Goal: Task Accomplishment & Management: Use online tool/utility

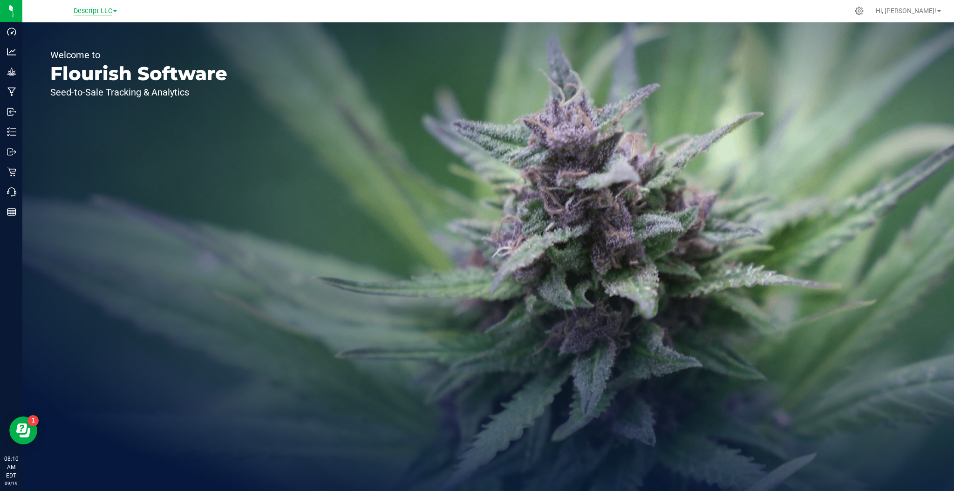
click at [95, 7] on span "Descript LLC" at bounding box center [93, 11] width 39 height 8
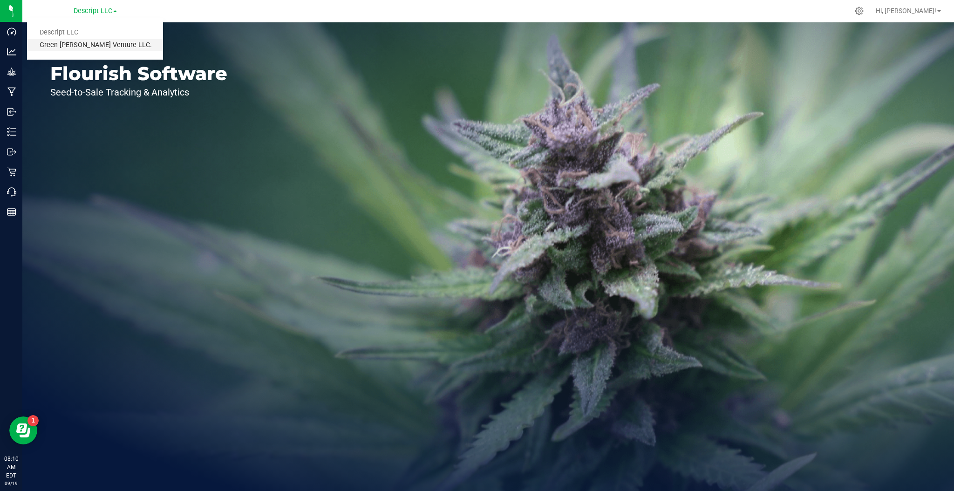
click at [87, 41] on link "Green [PERSON_NAME] Venture LLC." at bounding box center [95, 45] width 136 height 13
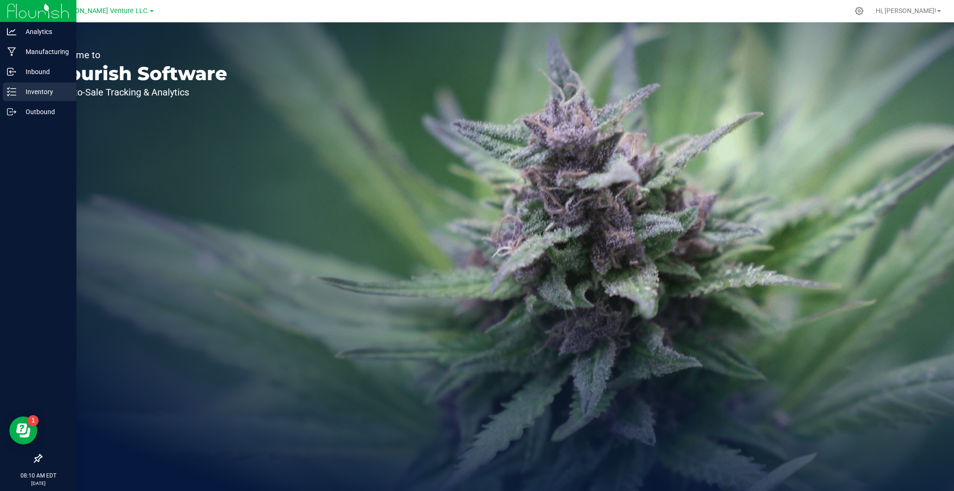
click at [33, 85] on div "Inventory" at bounding box center [40, 91] width 74 height 19
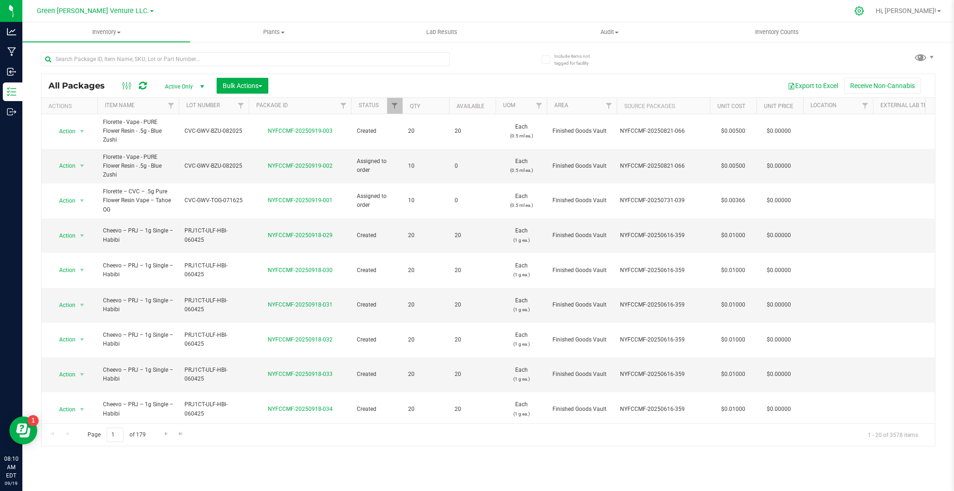
click at [871, 18] on div at bounding box center [858, 11] width 23 height 20
click at [864, 8] on icon at bounding box center [859, 11] width 10 height 10
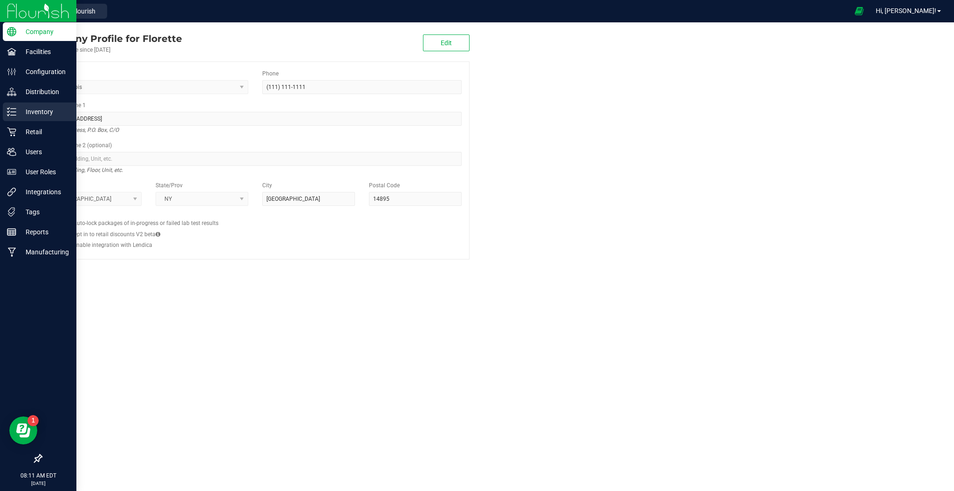
click at [30, 113] on p "Inventory" at bounding box center [44, 111] width 56 height 11
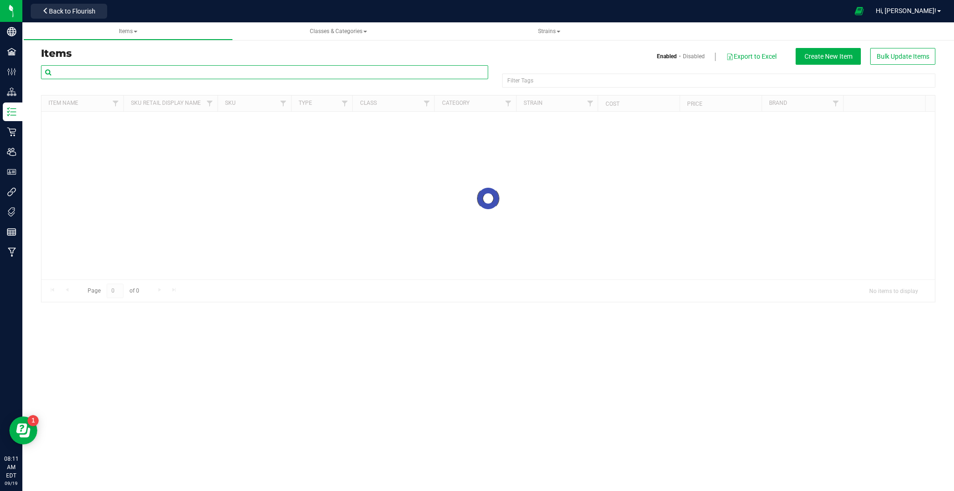
click at [198, 74] on input "text" at bounding box center [264, 72] width 447 height 14
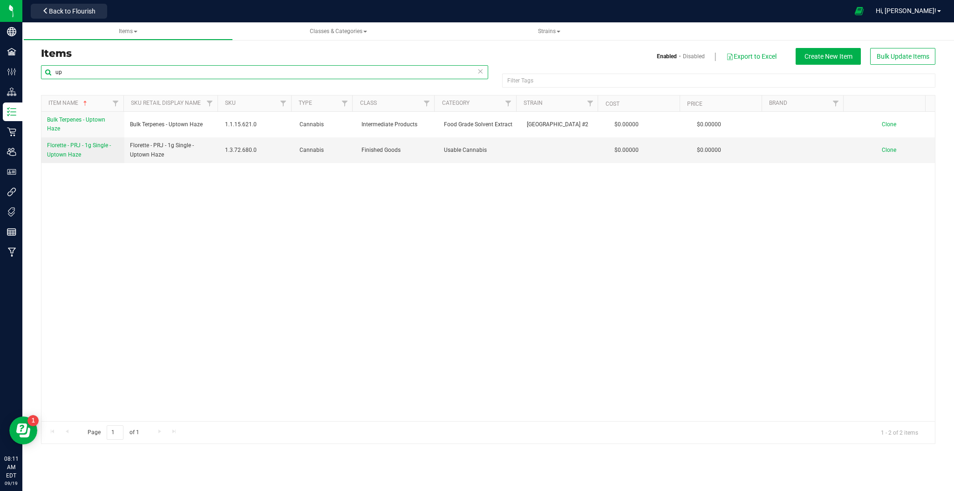
type input "u"
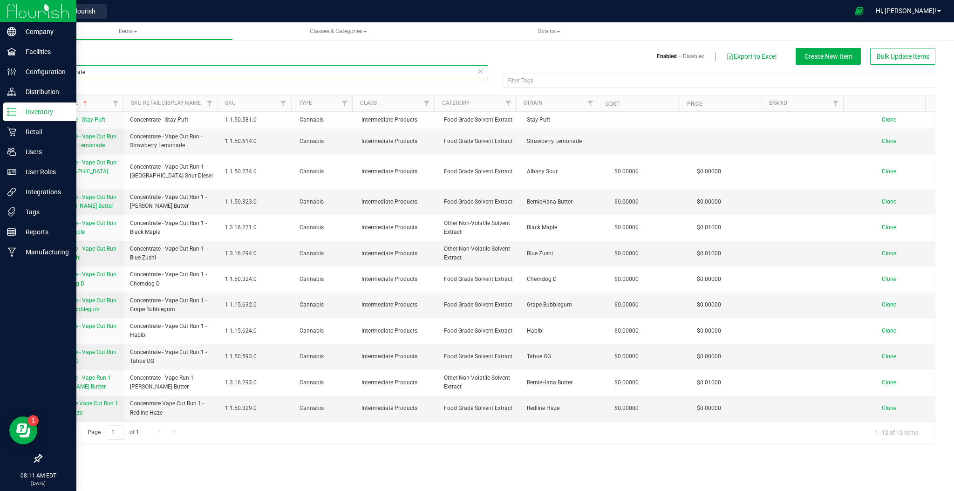
type input "concentrate"
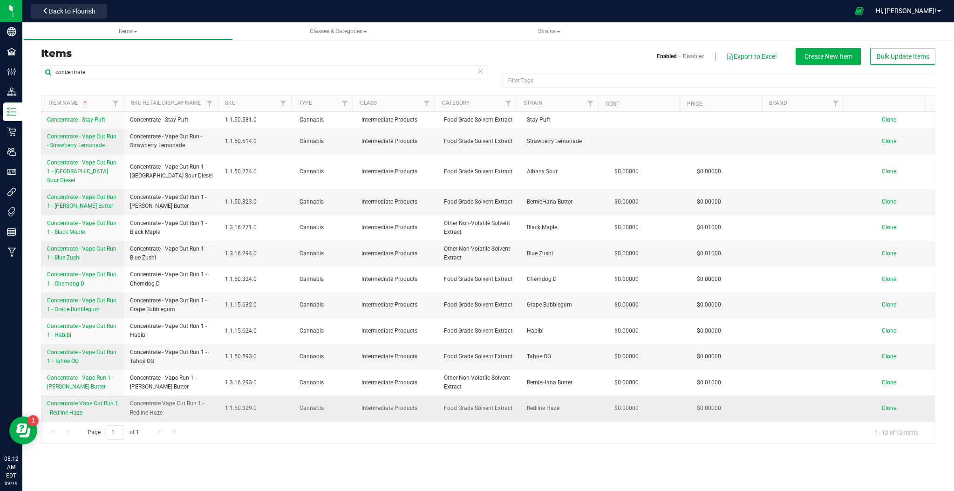
click at [881, 405] on span "Clone" at bounding box center [888, 408] width 14 height 7
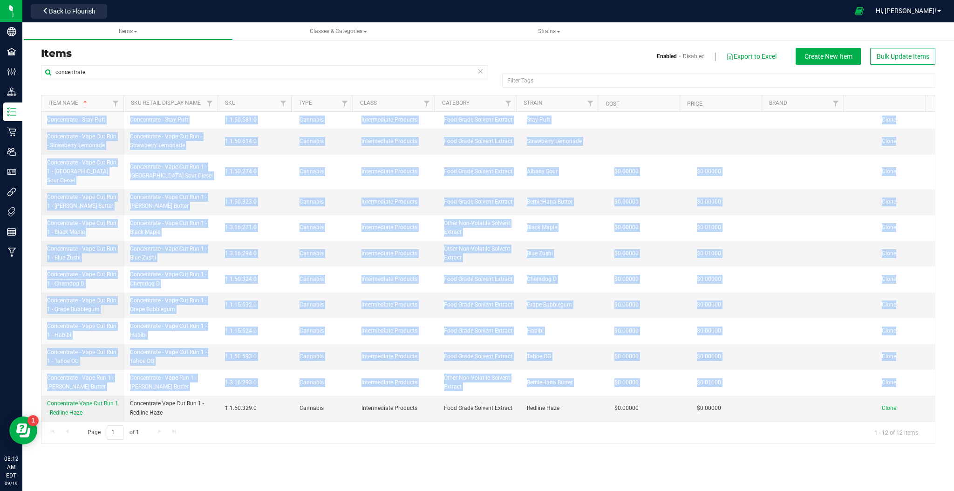
drag, startPoint x: 45, startPoint y: 396, endPoint x: 109, endPoint y: 413, distance: 66.0
click at [109, 413] on div "Concentrate - Stay Puft Concentrate - Stay Puft 1.1.50.581.0 Cannabis Intermedi…" at bounding box center [487, 266] width 893 height 309
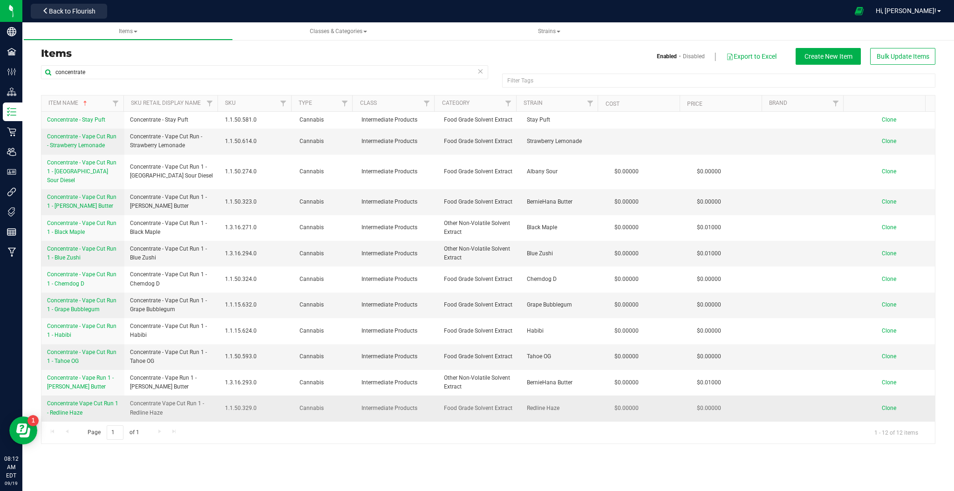
drag, startPoint x: 135, startPoint y: 405, endPoint x: 147, endPoint y: 405, distance: 11.6
click at [136, 405] on span "Concentrate Vape Cut Run 1 - Redline Haze" at bounding box center [172, 408] width 84 height 18
drag, startPoint x: 133, startPoint y: 397, endPoint x: 173, endPoint y: 404, distance: 40.7
click at [173, 404] on span "Concentrate Vape Cut Run 1 - Redline Haze" at bounding box center [172, 408] width 84 height 18
copy span "Concentrate Vape Cut Run 1 - Redline Haze"
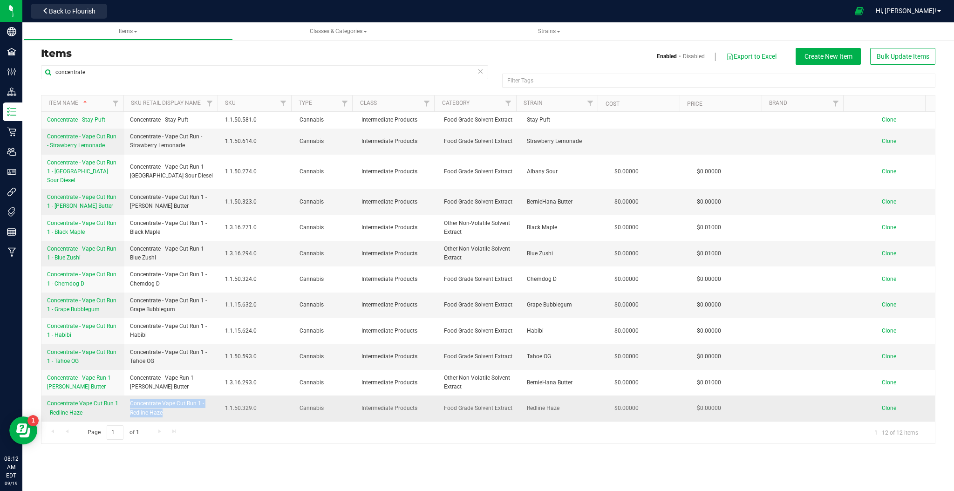
click at [883, 405] on span "Clone" at bounding box center [888, 408] width 14 height 7
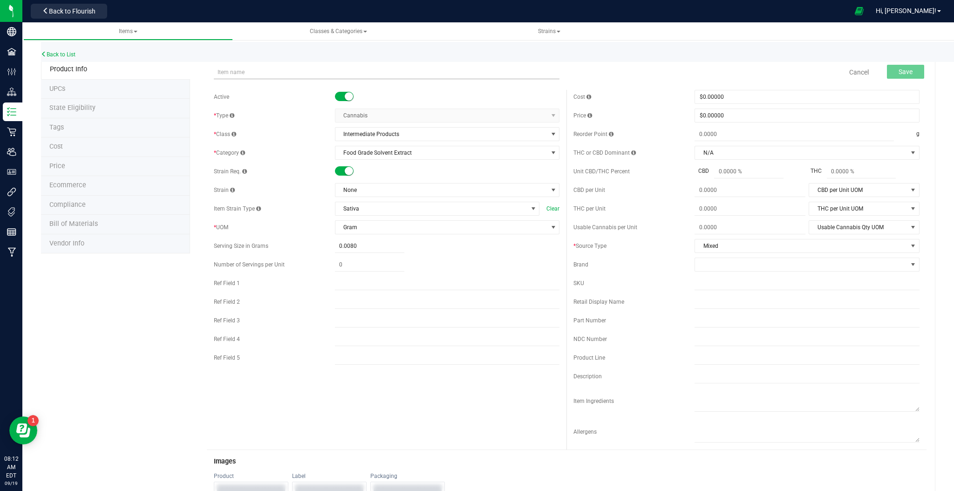
click at [259, 74] on input "text" at bounding box center [387, 72] width 346 height 14
type input "Concentrate Vape Cut Run 1 - Uptown Haze"
click at [150, 189] on li "Ecommerce" at bounding box center [115, 186] width 149 height 20
click at [391, 190] on span "None" at bounding box center [441, 189] width 212 height 13
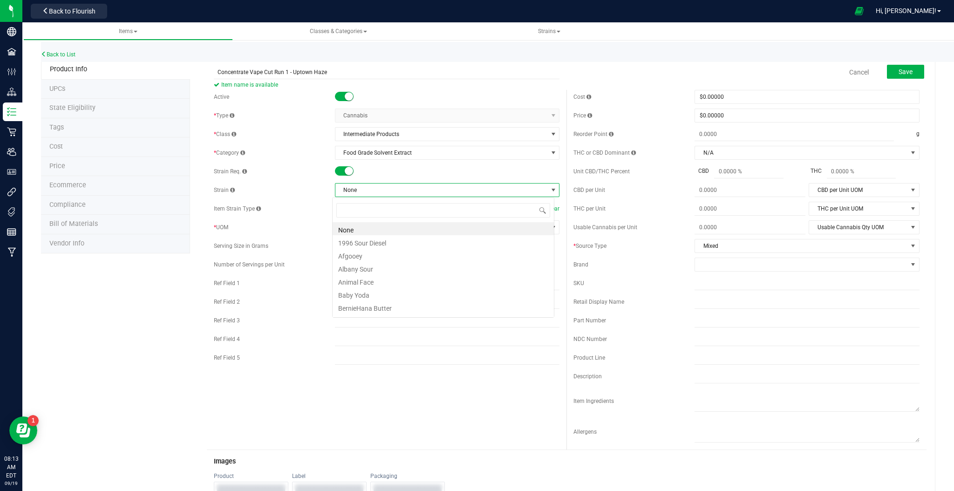
scroll to position [14, 222]
type input "upt"
click at [393, 230] on li "Uptown Haze" at bounding box center [442, 228] width 221 height 13
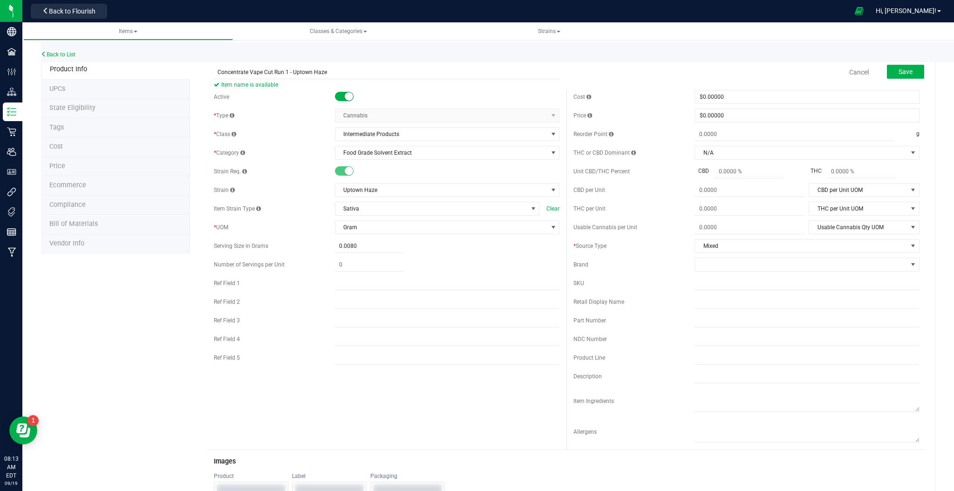
click at [80, 189] on span "Ecommerce" at bounding box center [67, 185] width 37 height 8
click at [887, 69] on button "Save" at bounding box center [905, 72] width 37 height 14
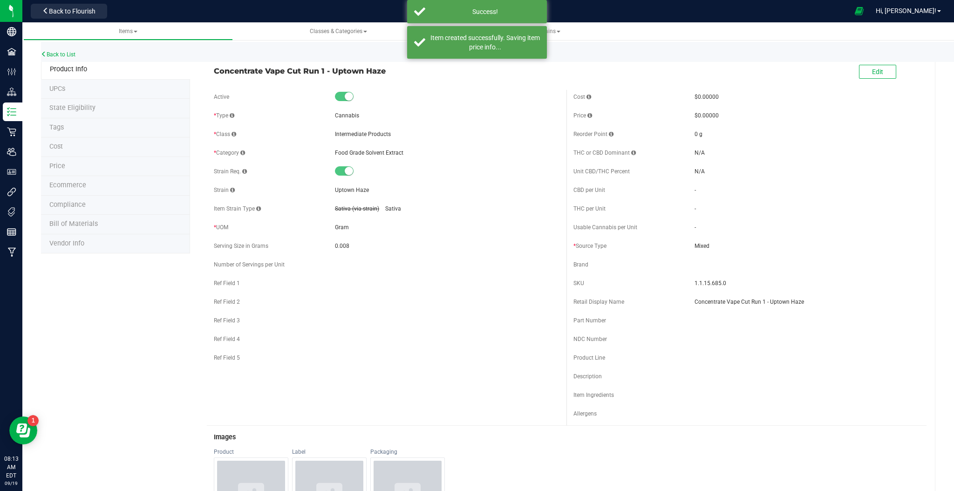
click at [73, 179] on li "Ecommerce" at bounding box center [115, 186] width 149 height 20
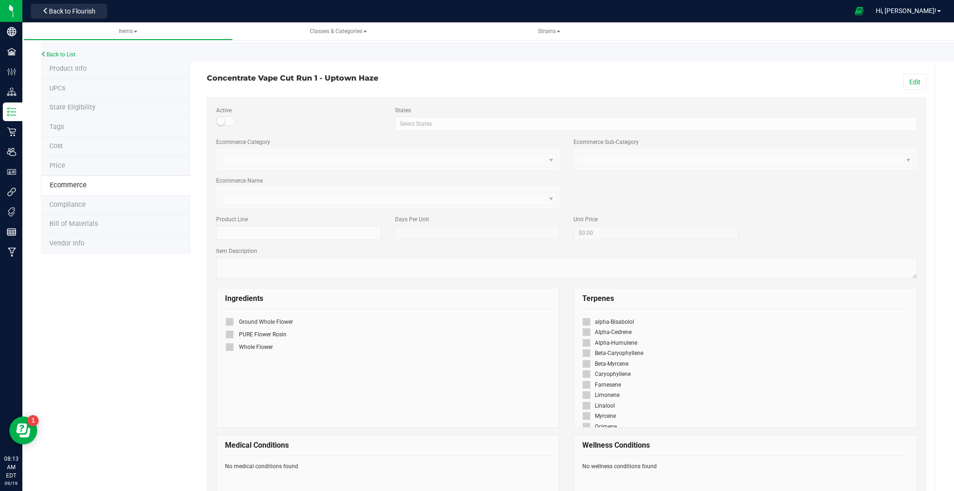
click at [86, 69] on li "Product Info" at bounding box center [115, 70] width 149 height 20
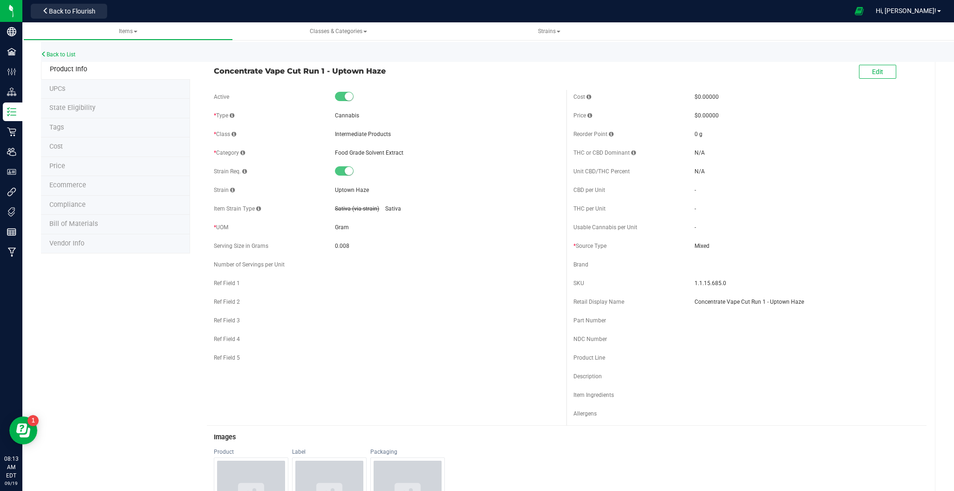
click at [68, 191] on li "Ecommerce" at bounding box center [115, 186] width 149 height 20
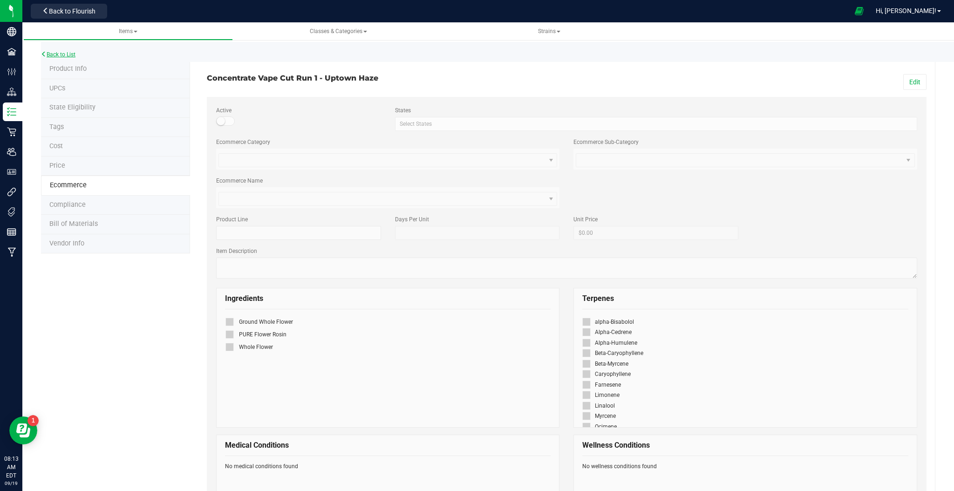
click at [56, 50] on div "Back to List" at bounding box center [518, 52] width 954 height 20
click at [59, 53] on link "Back to List" at bounding box center [58, 54] width 34 height 7
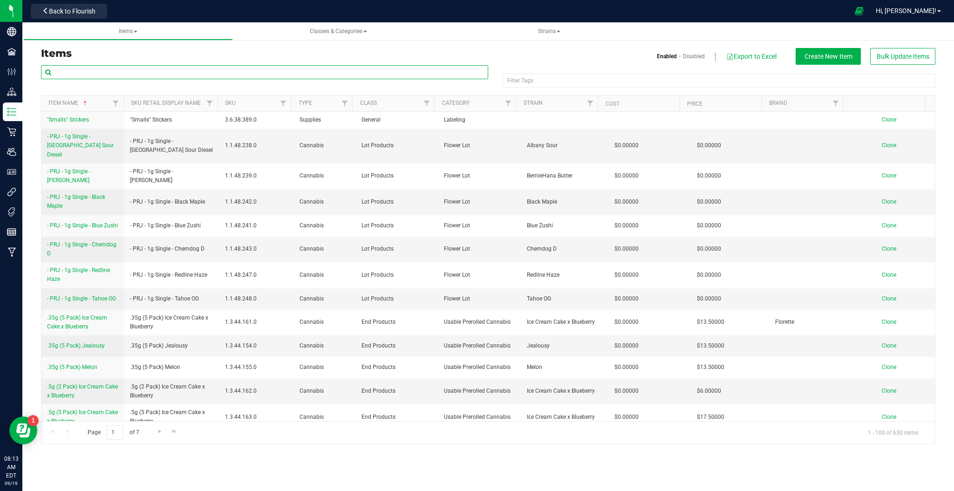
click at [188, 72] on input "text" at bounding box center [264, 72] width 447 height 14
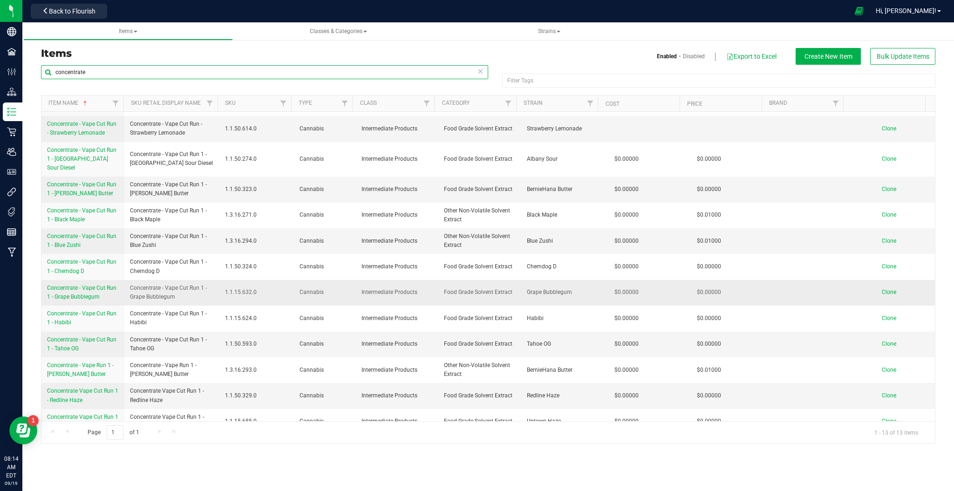
scroll to position [17, 0]
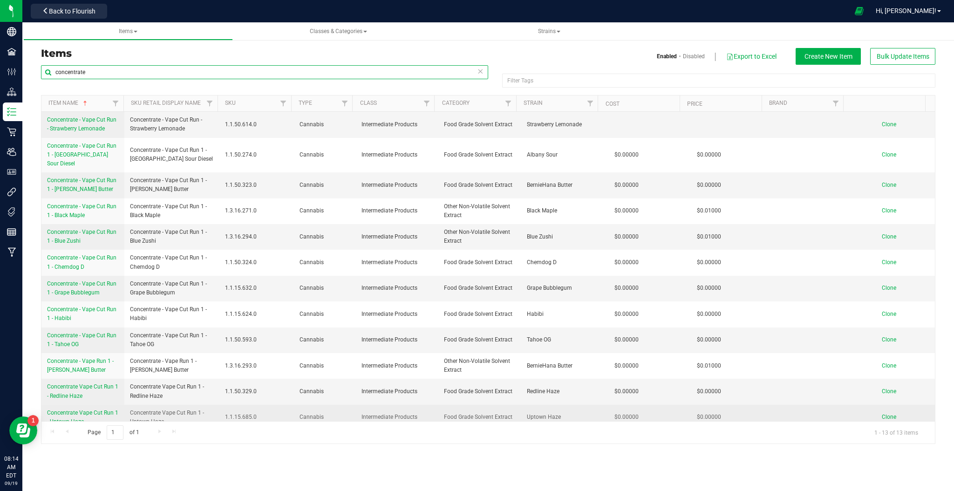
type input "concentrate"
drag, startPoint x: 129, startPoint y: 405, endPoint x: 188, endPoint y: 414, distance: 59.3
click at [188, 414] on span "Concentrate Vape Cut Run 1 - Uptown Haze" at bounding box center [172, 417] width 84 height 18
copy span "Concentrate Vape Cut Run 1 - Uptown Haze"
